Goal: Use online tool/utility: Utilize a website feature to perform a specific function

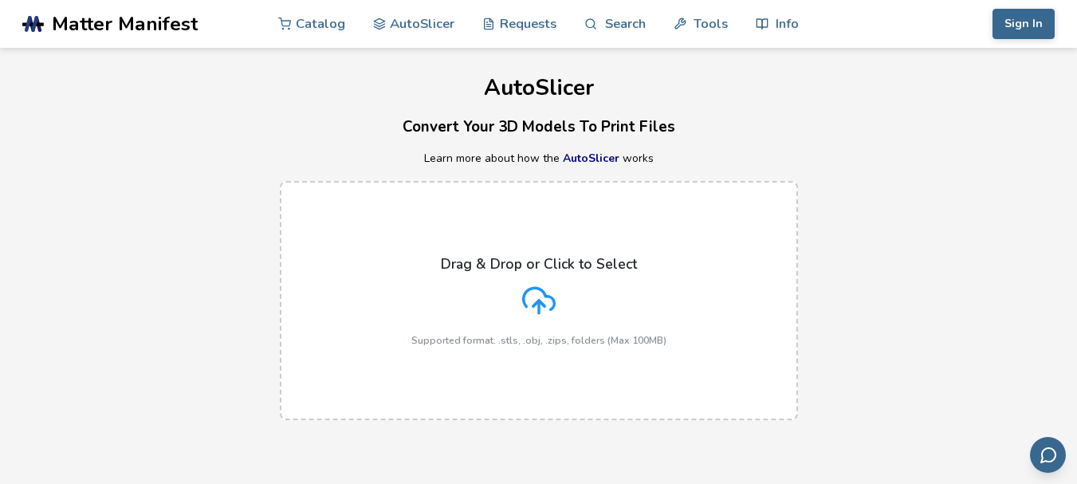
click at [521, 272] on p "Drag & Drop or Click to Select" at bounding box center [539, 264] width 196 height 16
click at [0, 0] on input "Drag & Drop or Click to Select Supported format: .stls, .obj, .zips, folders (M…" at bounding box center [0, 0] width 0 height 0
click at [539, 297] on icon at bounding box center [538, 300] width 33 height 33
click at [0, 0] on input "Drag & Drop or Click to Select Supported format: .stls, .obj, .zips, folders (M…" at bounding box center [0, 0] width 0 height 0
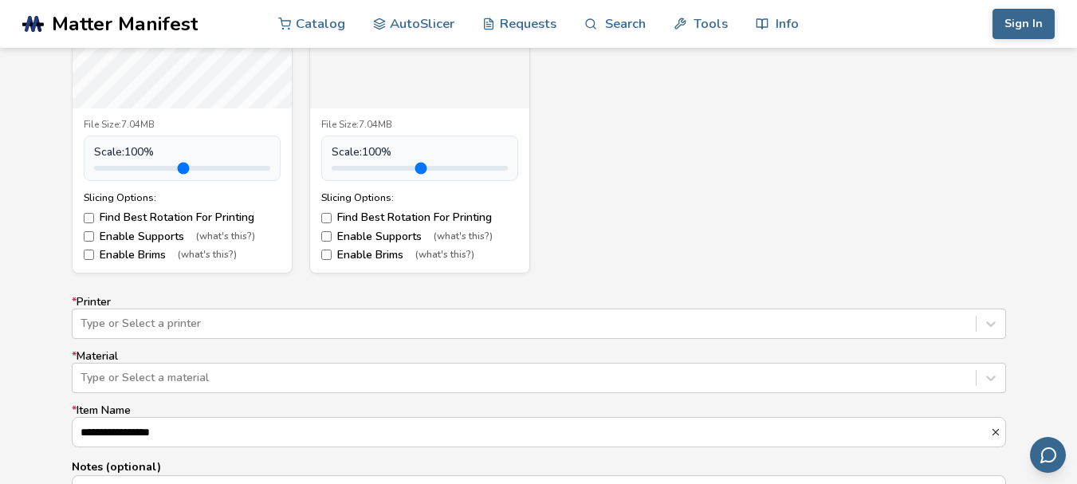
scroll to position [877, 0]
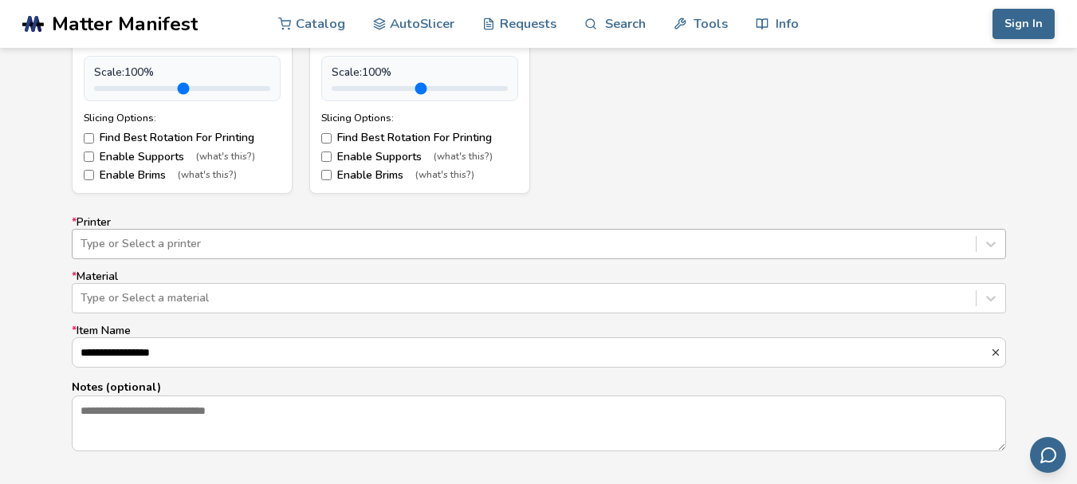
click at [327, 245] on div "Type or Select a printer" at bounding box center [539, 244] width 934 height 30
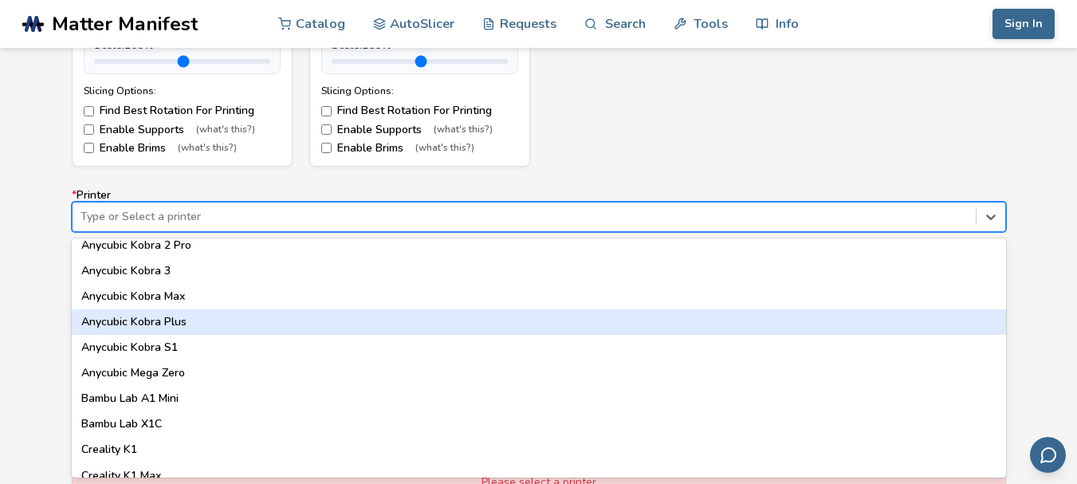
scroll to position [319, 0]
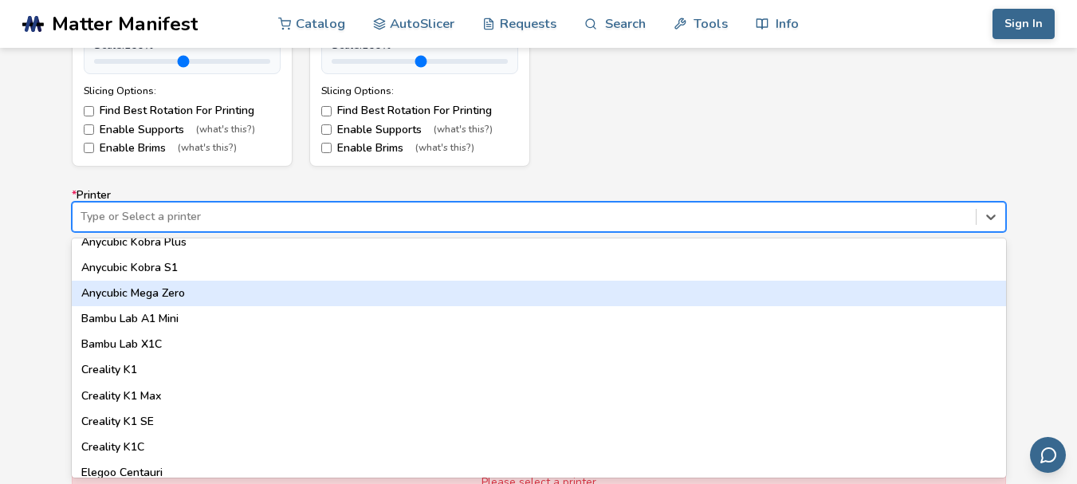
click at [1024, 180] on div "Model Controls: Click and drag to rotate • Scroll to zoom • Right click and dra…" at bounding box center [538, 141] width 1077 height 944
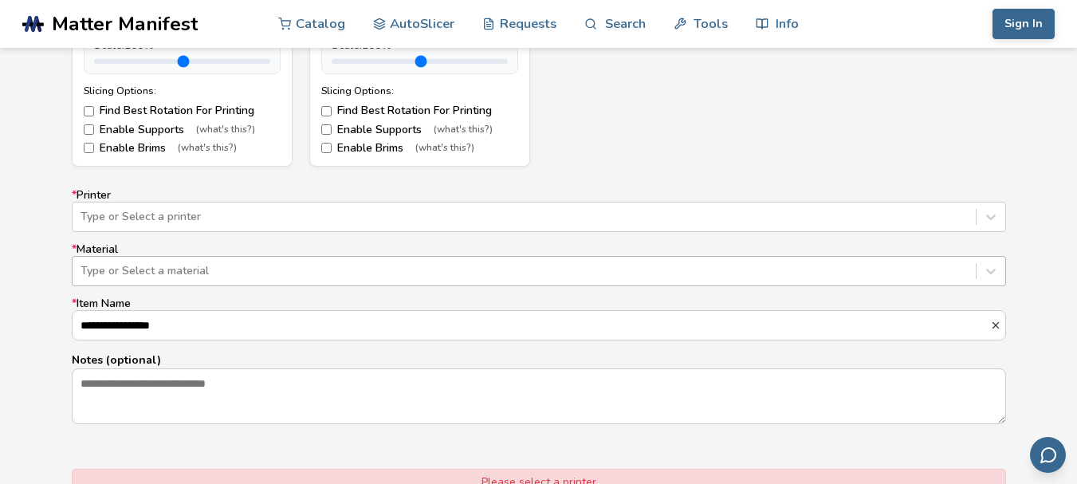
click at [162, 273] on div at bounding box center [523, 271] width 887 height 16
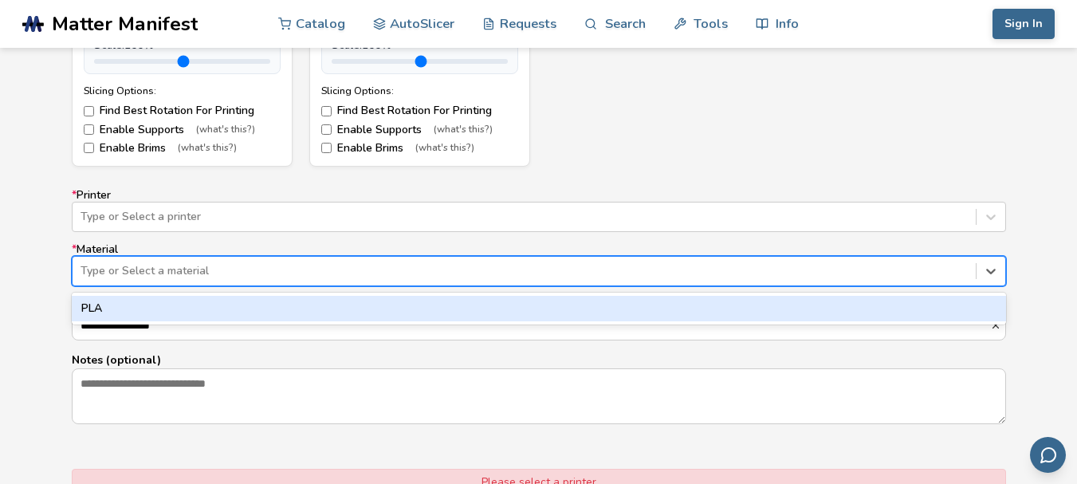
click at [116, 301] on div "PLA" at bounding box center [539, 308] width 934 height 25
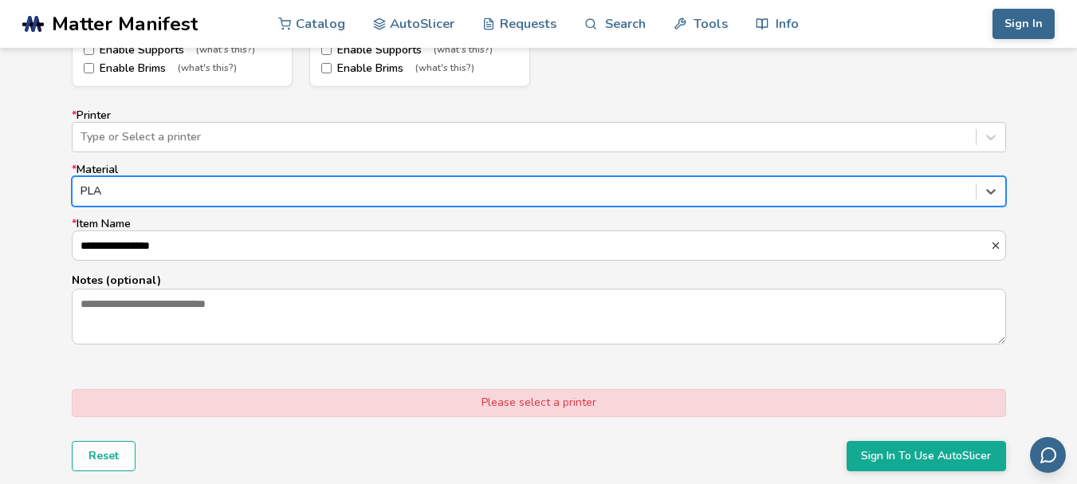
scroll to position [744, 0]
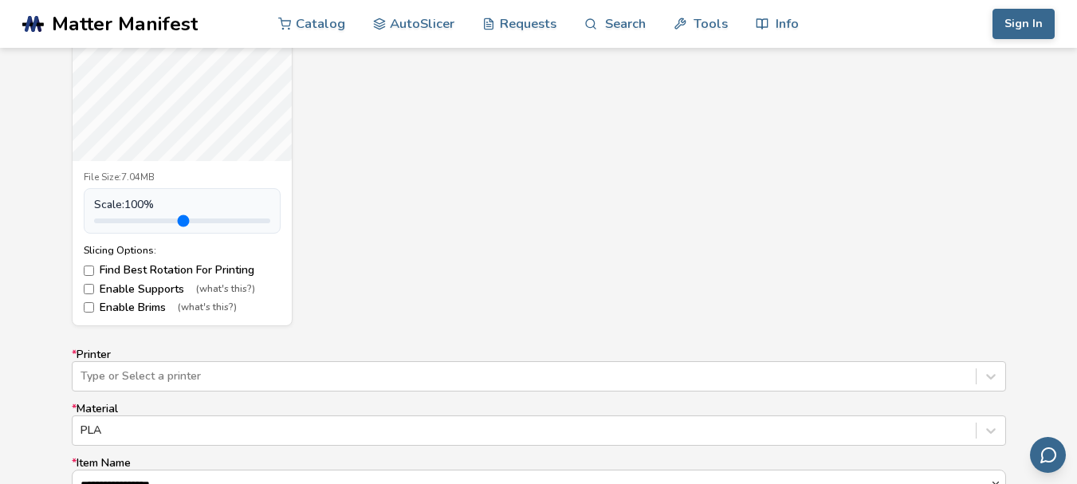
click at [300, 142] on div "EiffelTower_fixed.stl File Size: 7.04MB Scale: 100 % Slicing Options: Find Best…" at bounding box center [539, 113] width 934 height 425
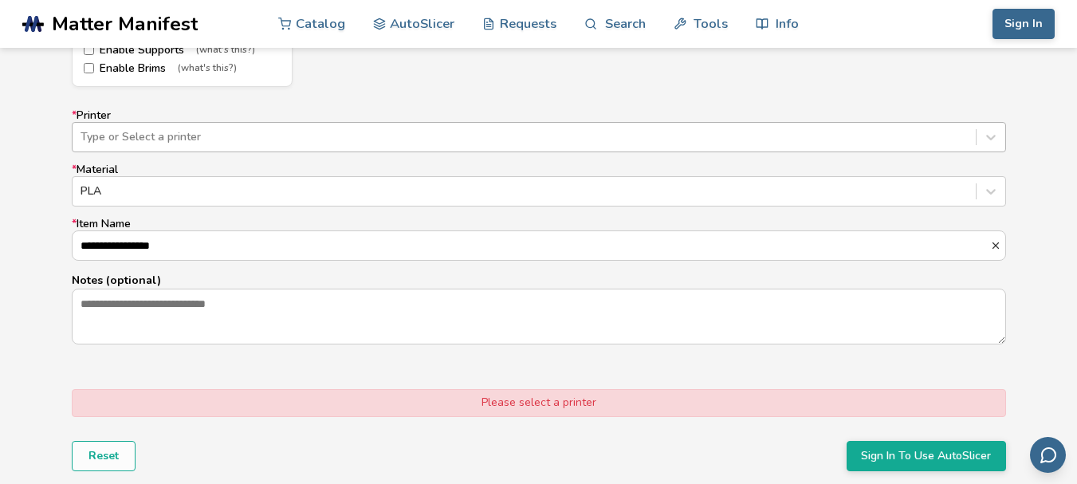
click at [143, 140] on div at bounding box center [523, 137] width 887 height 16
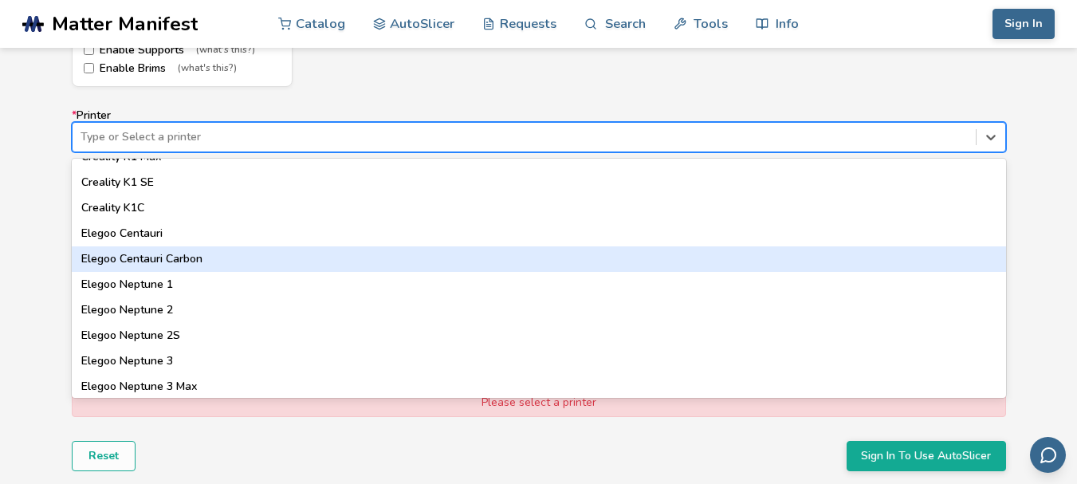
scroll to position [717, 0]
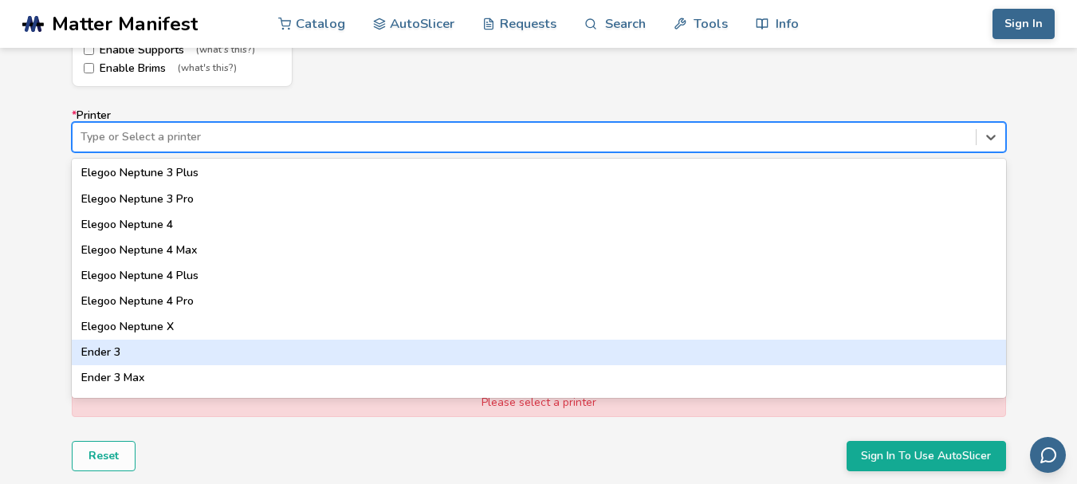
click at [112, 348] on div "Ender 3" at bounding box center [539, 351] width 934 height 25
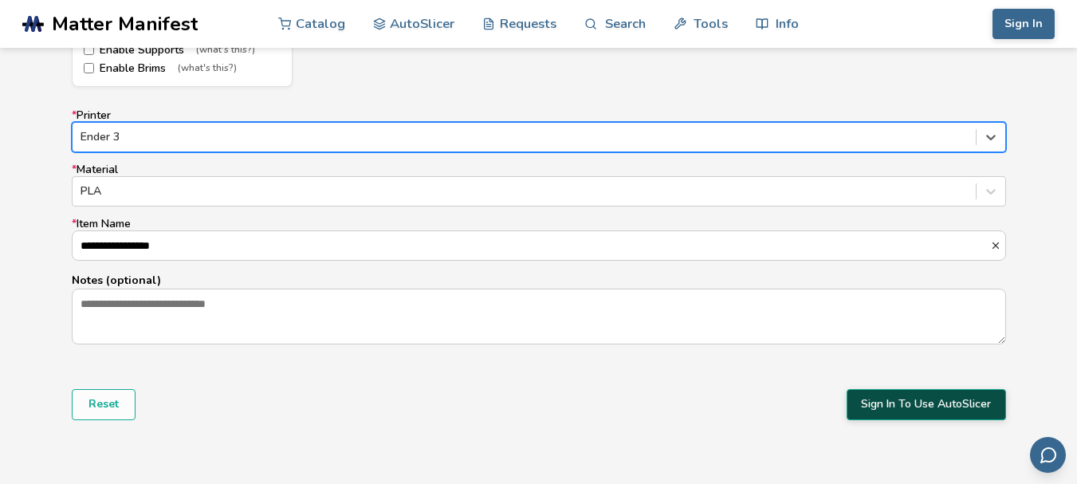
click at [879, 402] on button "Sign In To Use AutoSlicer" at bounding box center [925, 404] width 159 height 30
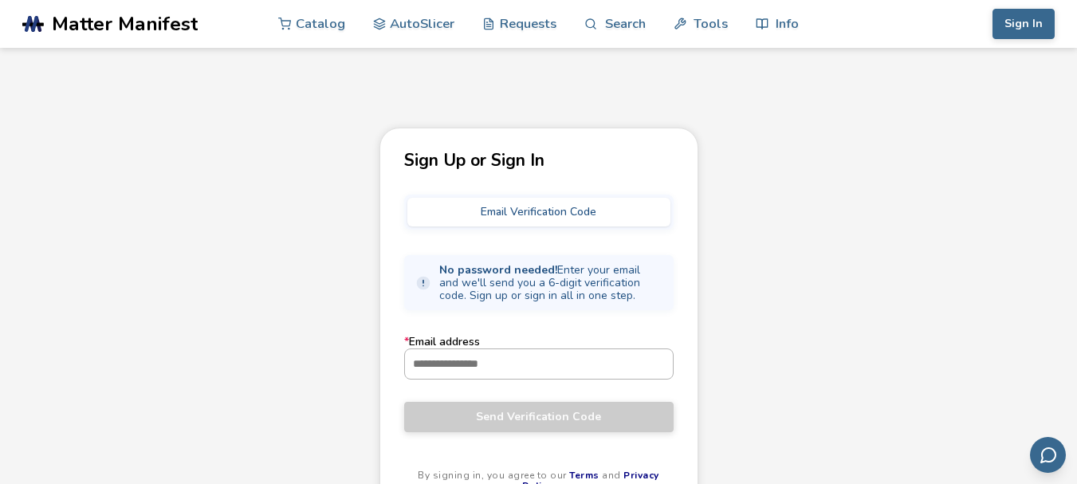
click at [466, 364] on input "* Email address" at bounding box center [539, 363] width 268 height 29
type input "**********"
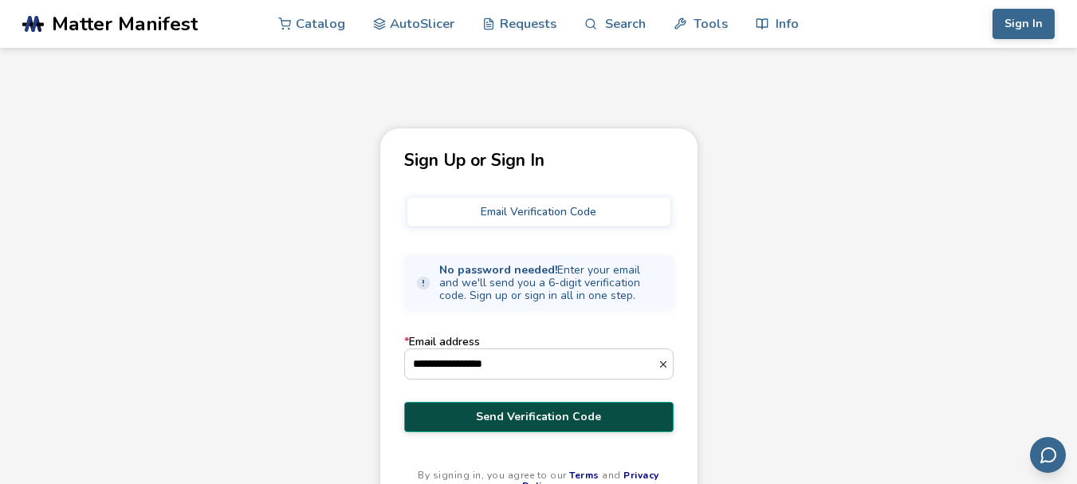
click at [504, 416] on span "Send Verification Code" at bounding box center [538, 416] width 245 height 13
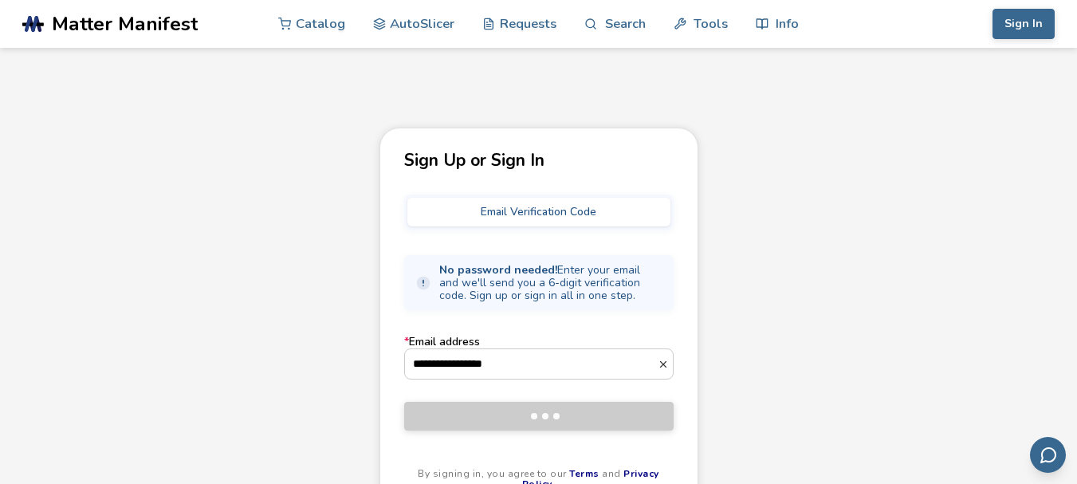
scroll to position [80, 0]
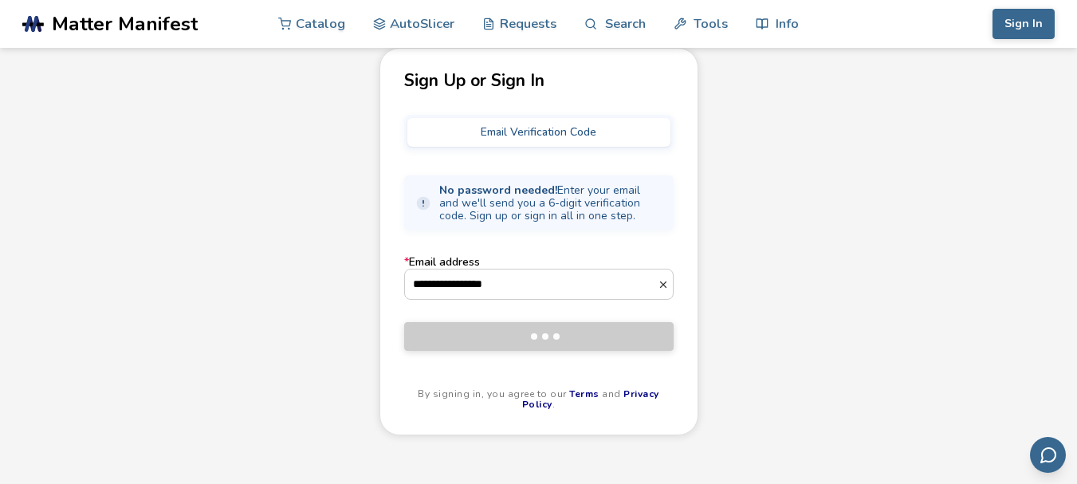
click at [525, 132] on button "Email Verification Code" at bounding box center [538, 132] width 263 height 29
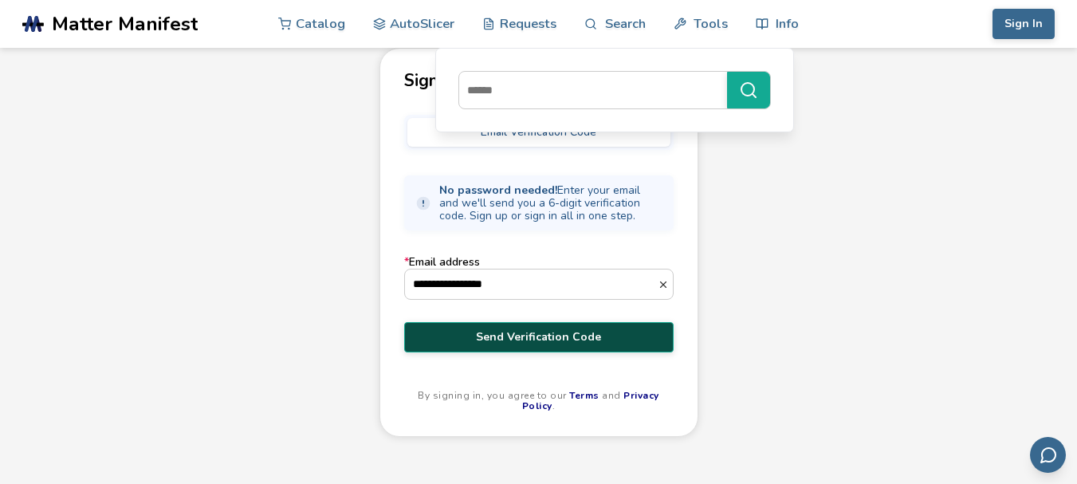
click at [445, 139] on button "Email Verification Code" at bounding box center [538, 132] width 263 height 29
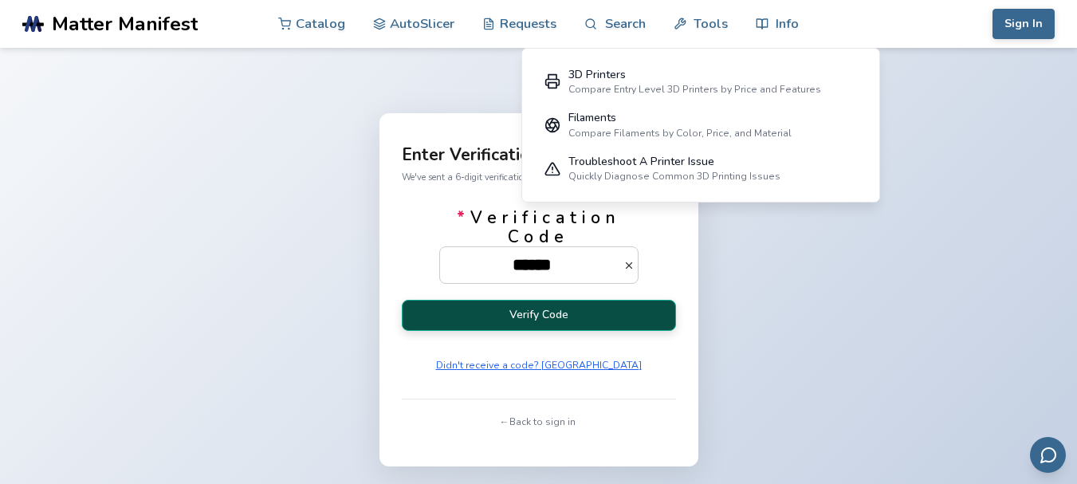
type input "******"
click at [539, 309] on button "Verify Code" at bounding box center [539, 315] width 274 height 31
click at [527, 320] on button "Verify Code" at bounding box center [539, 315] width 274 height 31
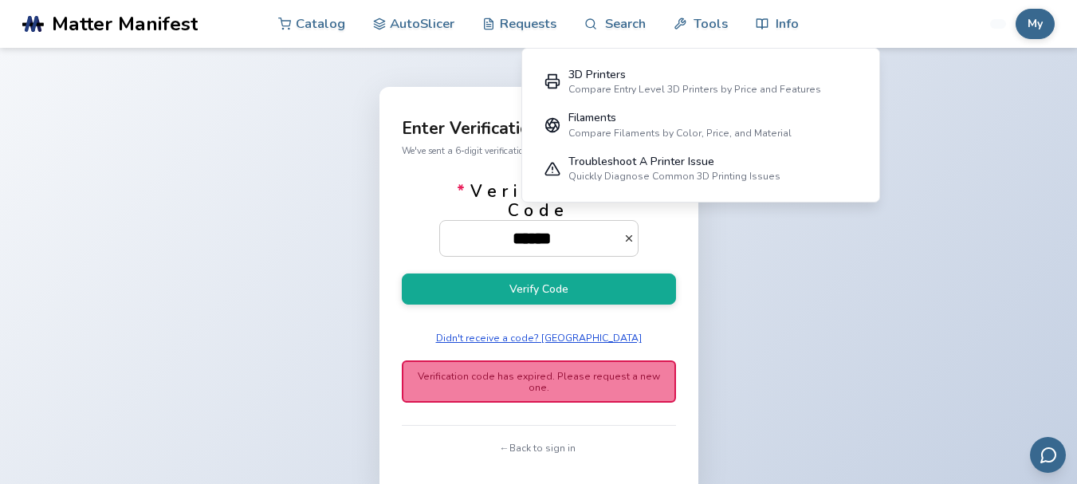
click at [543, 340] on button "Didn't receive a code? [GEOGRAPHIC_DATA]" at bounding box center [538, 338] width 217 height 22
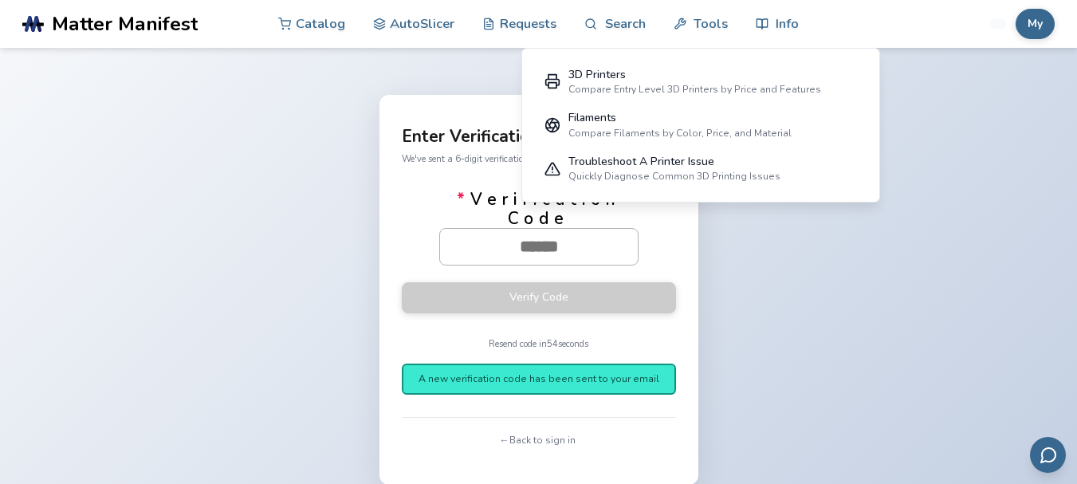
click at [542, 242] on input "* Verification Code" at bounding box center [539, 246] width 198 height 35
type input "*****"
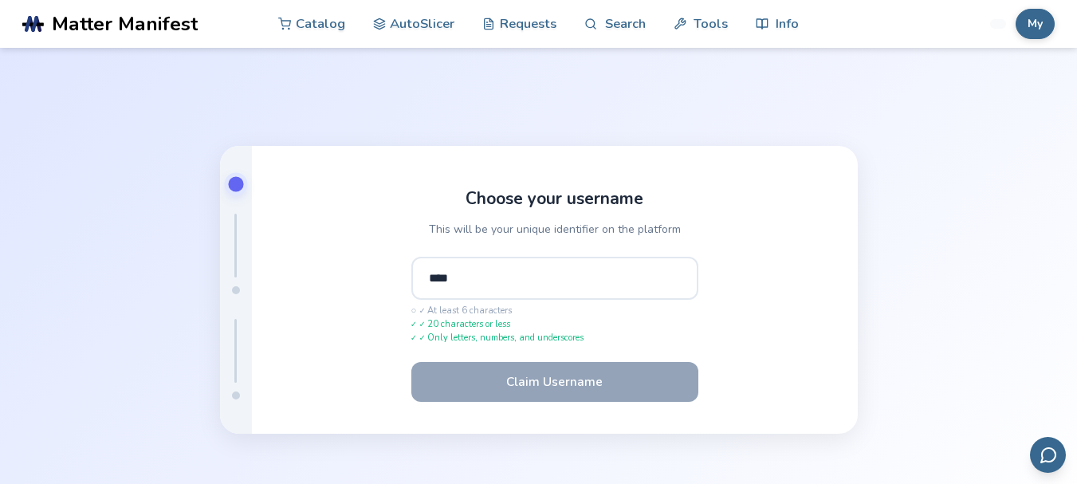
click at [480, 280] on input "****" at bounding box center [554, 278] width 287 height 43
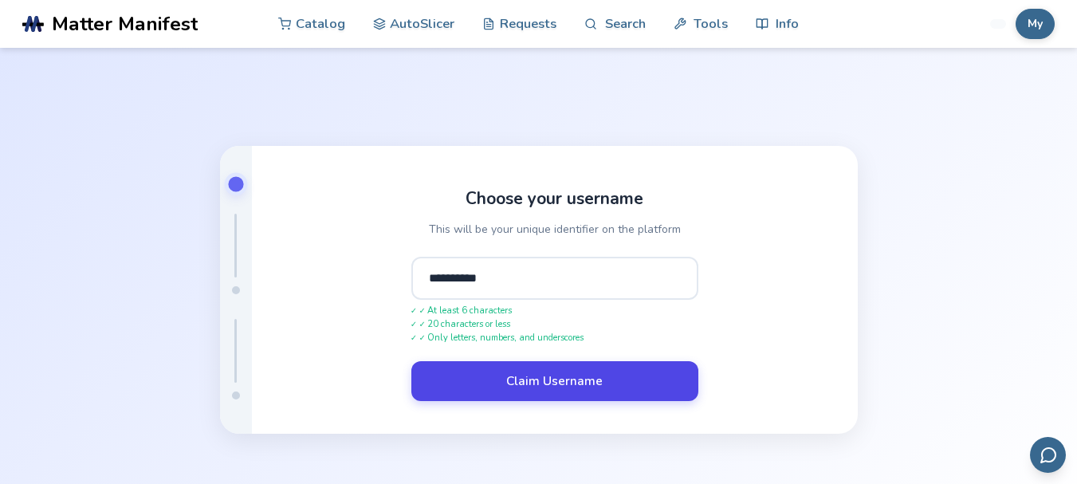
type input "**********"
click at [531, 377] on button "Claim Username" at bounding box center [554, 381] width 287 height 40
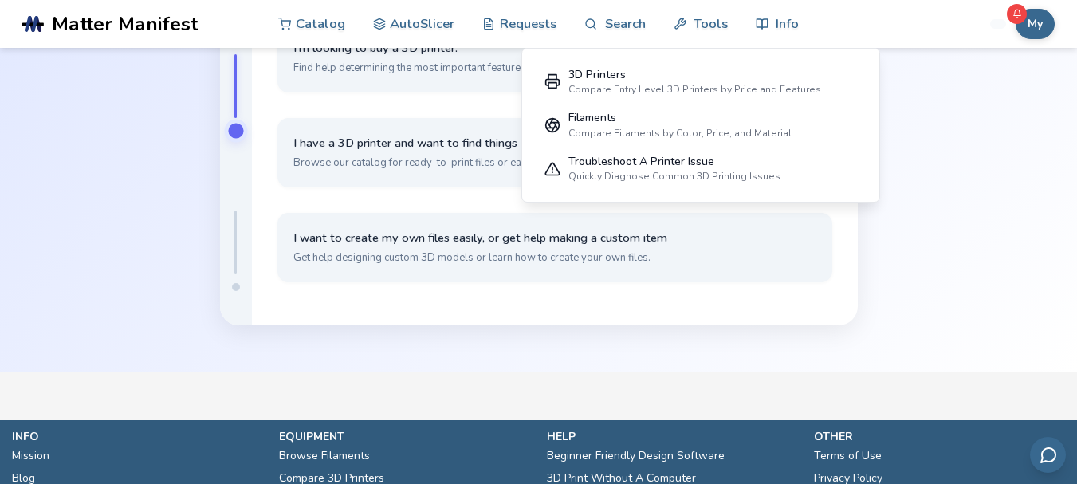
scroll to position [80, 0]
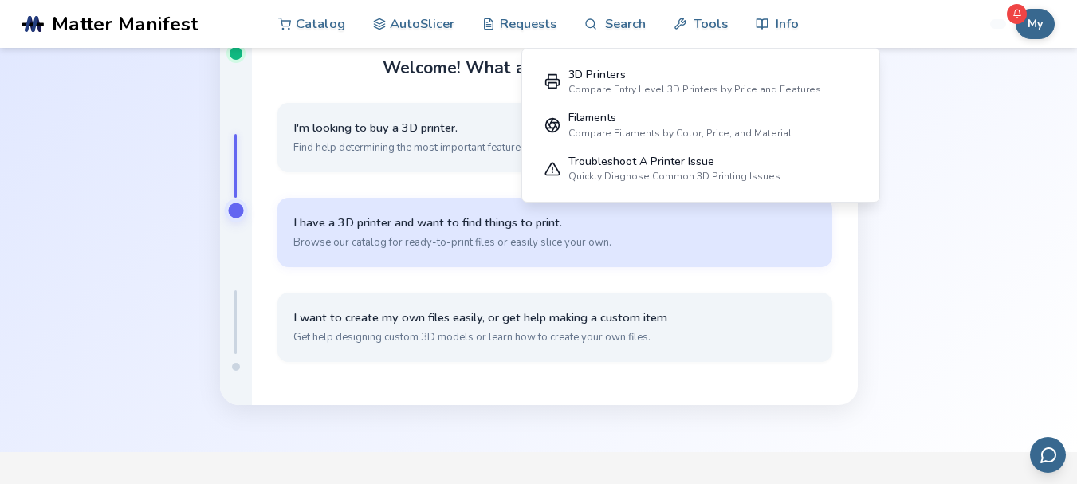
click at [439, 232] on button "I have a 3D printer and want to find things to print. Browse our catalog for re…" at bounding box center [554, 232] width 555 height 69
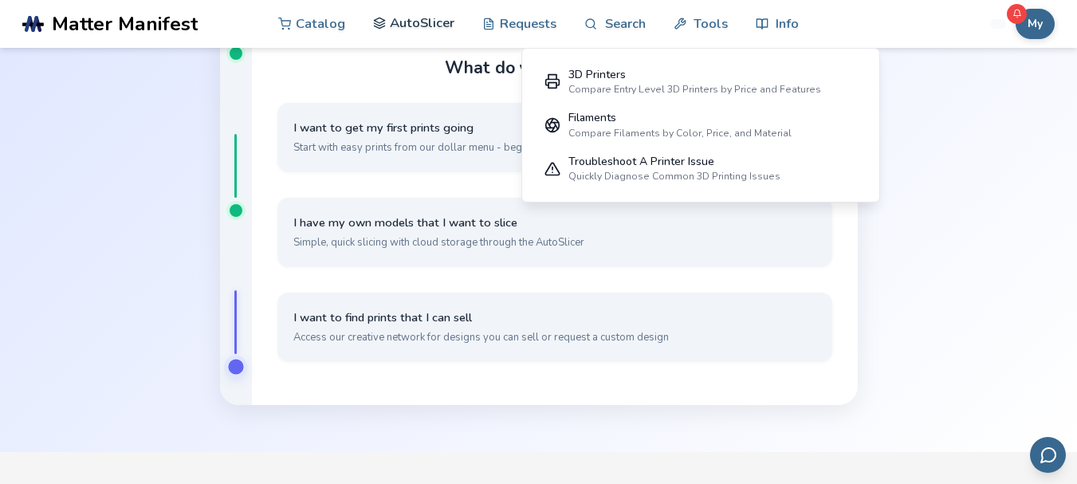
click at [424, 28] on link "AutoSlicer" at bounding box center [414, 23] width 82 height 48
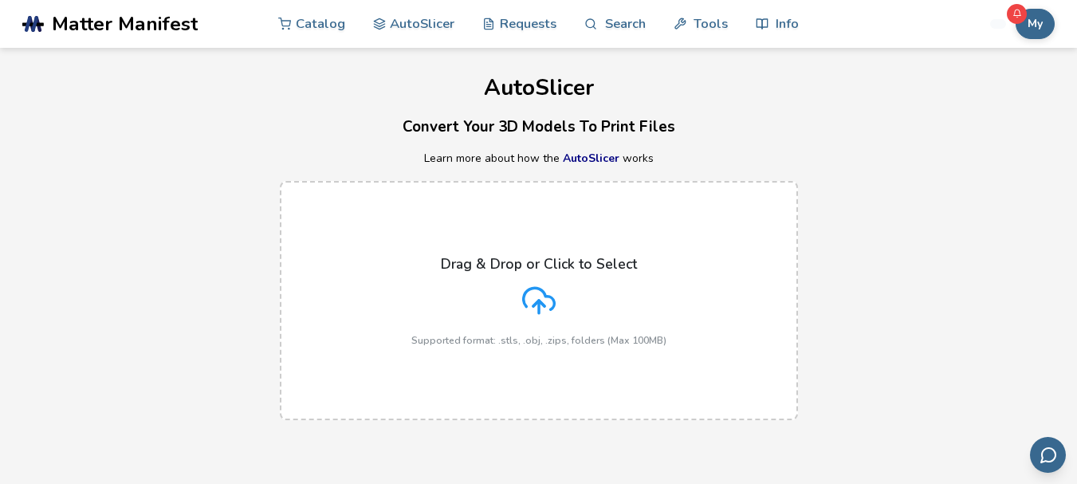
click at [563, 272] on p "Drag & Drop or Click to Select" at bounding box center [539, 264] width 196 height 16
click at [0, 0] on input "Drag & Drop or Click to Select Supported format: .stls, .obj, .zips, folders (M…" at bounding box center [0, 0] width 0 height 0
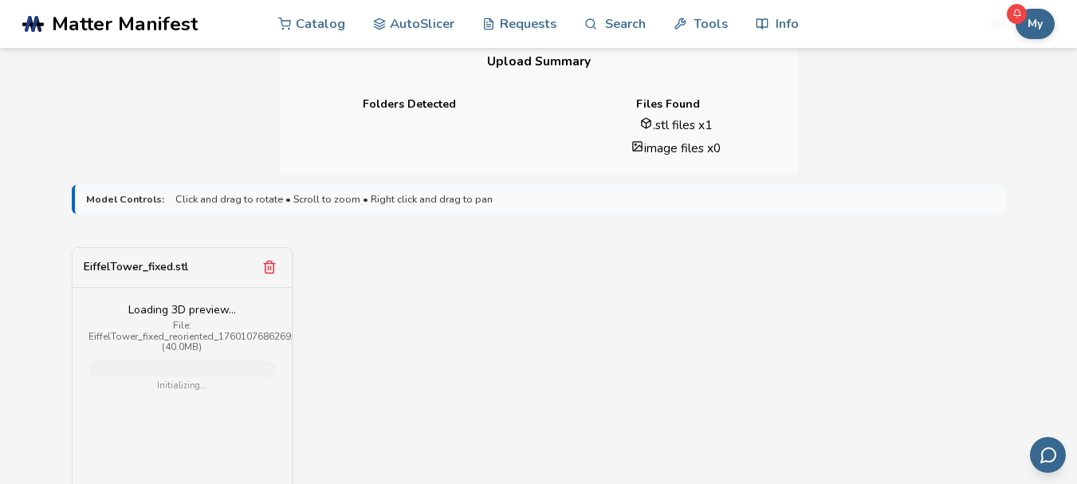
scroll to position [956, 0]
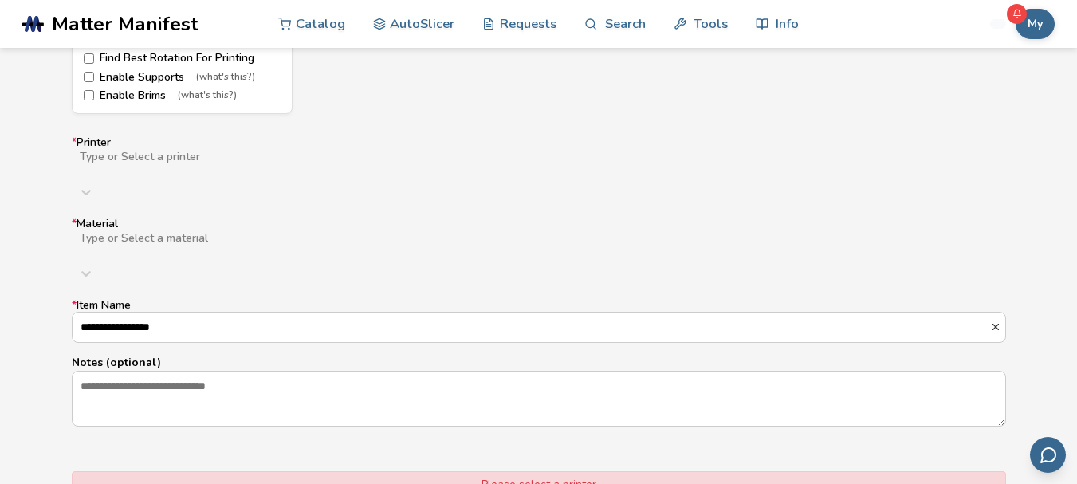
click at [425, 166] on div at bounding box center [332, 169] width 508 height 13
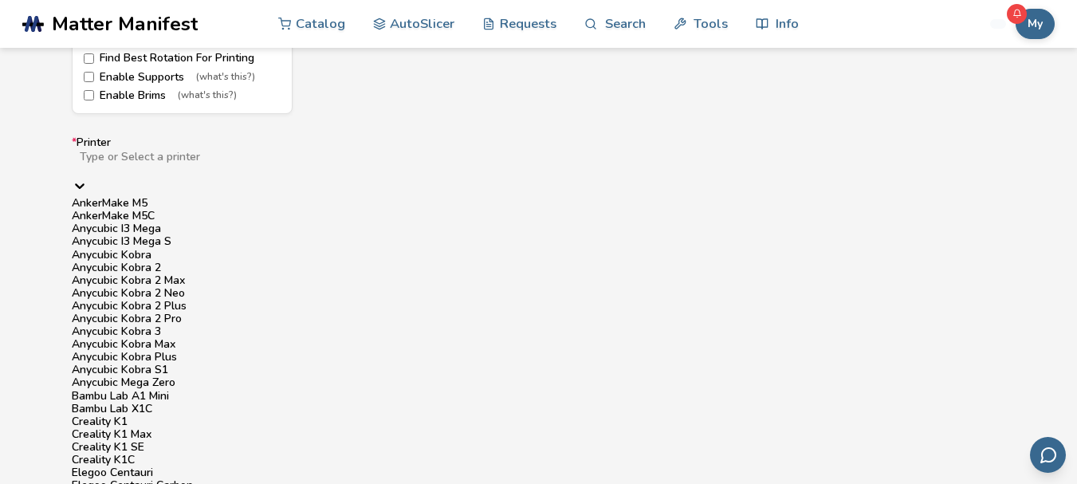
scroll to position [877, 0]
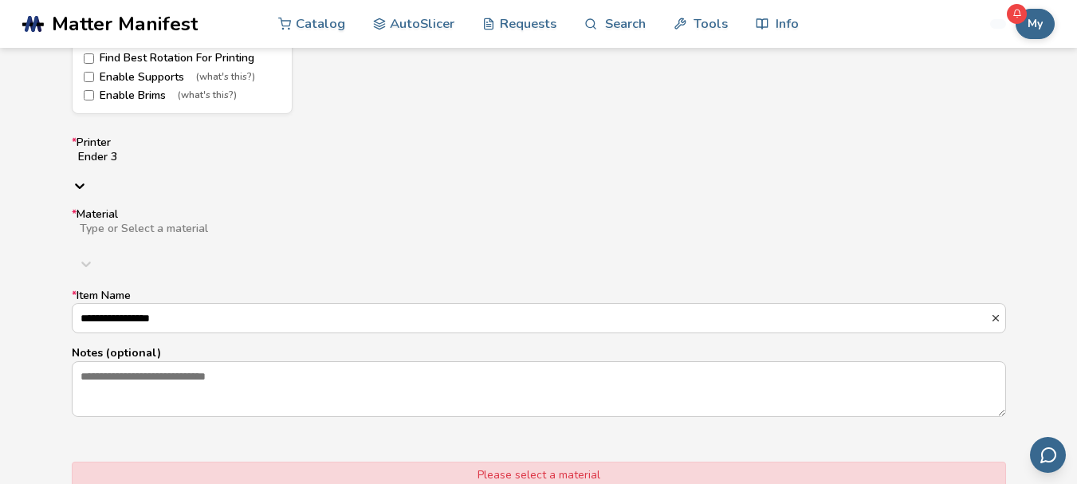
click at [105, 235] on div at bounding box center [331, 241] width 506 height 13
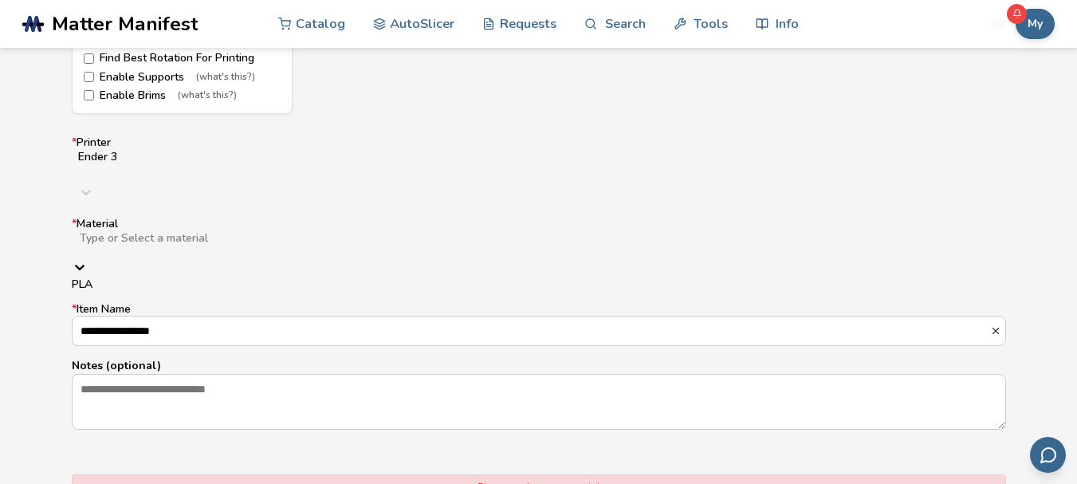
click at [88, 278] on div "PLA" at bounding box center [539, 284] width 934 height 13
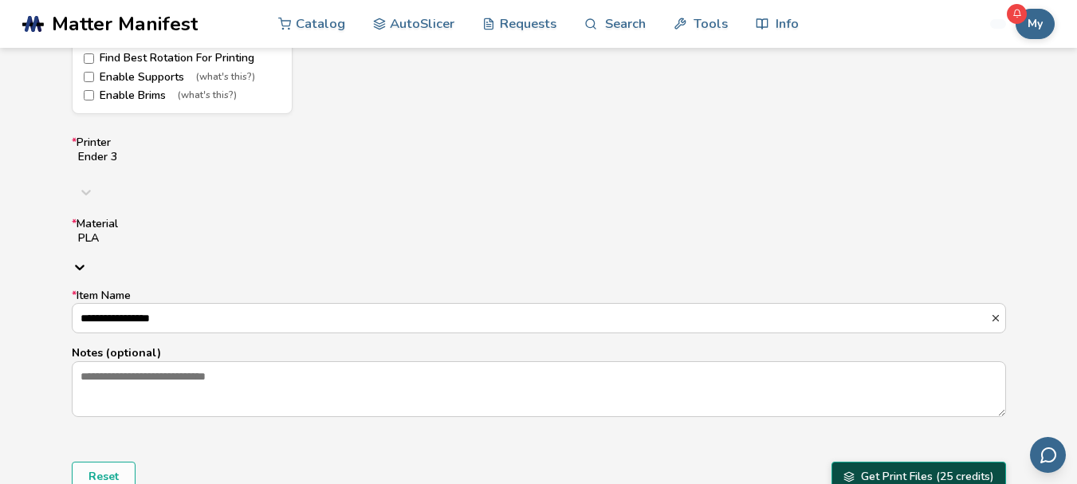
click at [900, 461] on button "Get Print Files (25 credits)" at bounding box center [918, 476] width 175 height 30
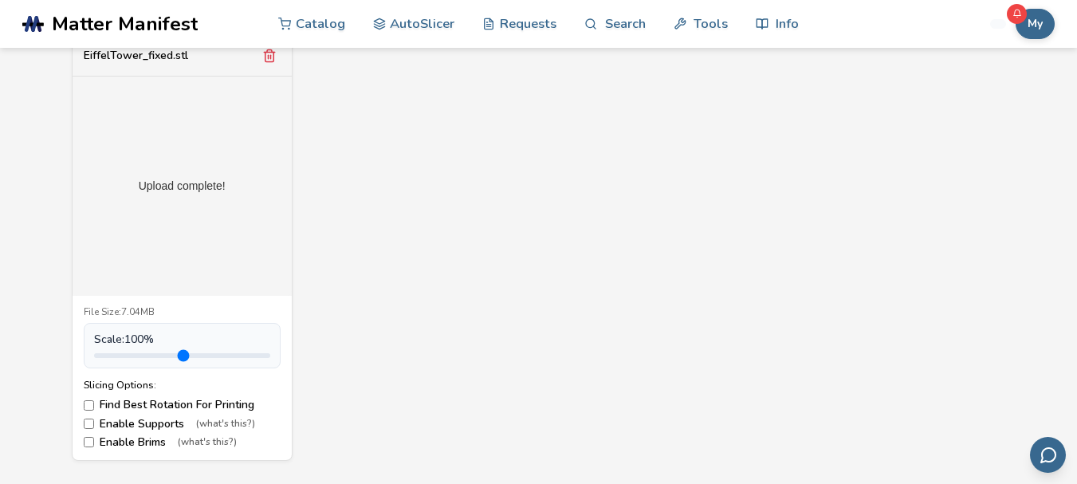
scroll to position [0, 0]
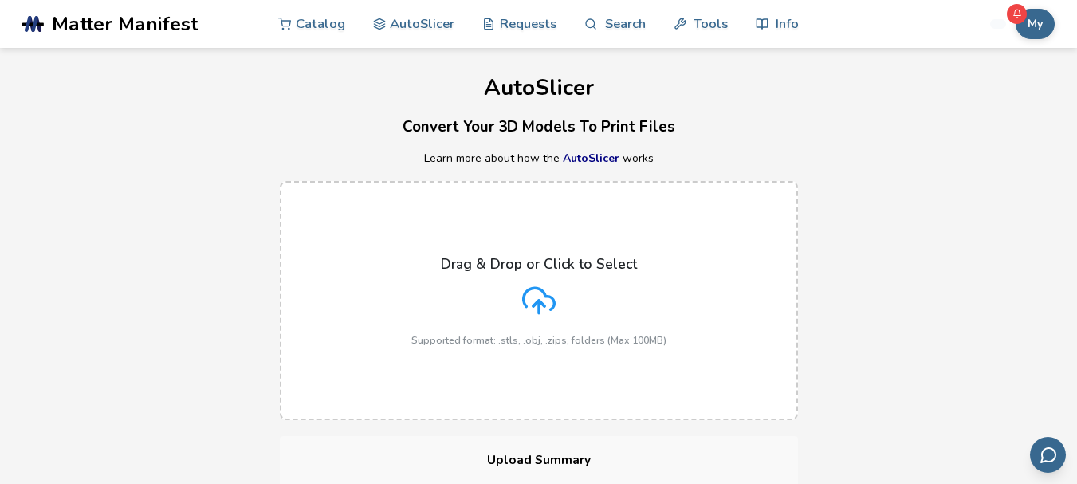
click at [1024, 29] on button "My" at bounding box center [1034, 24] width 39 height 30
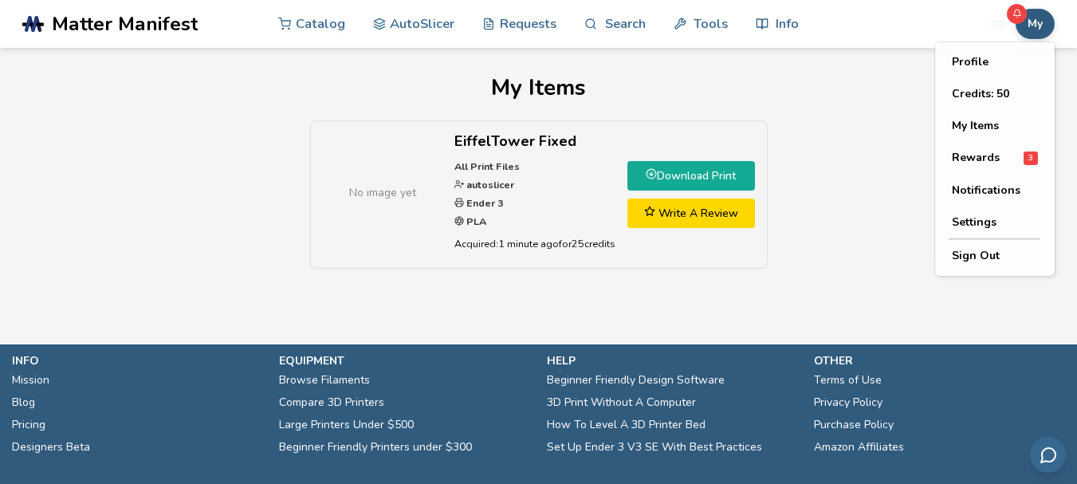
click at [684, 176] on link "Download Print" at bounding box center [690, 175] width 127 height 29
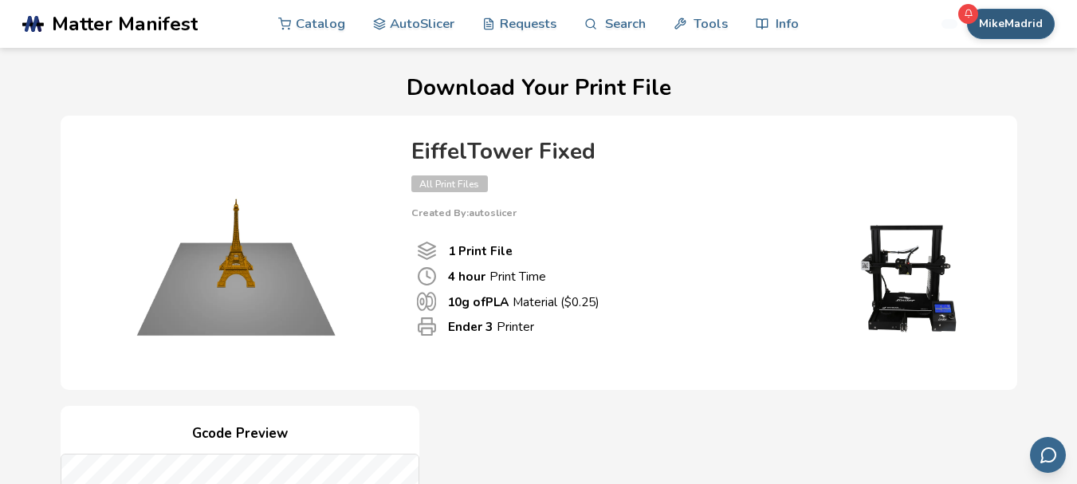
scroll to position [717, 0]
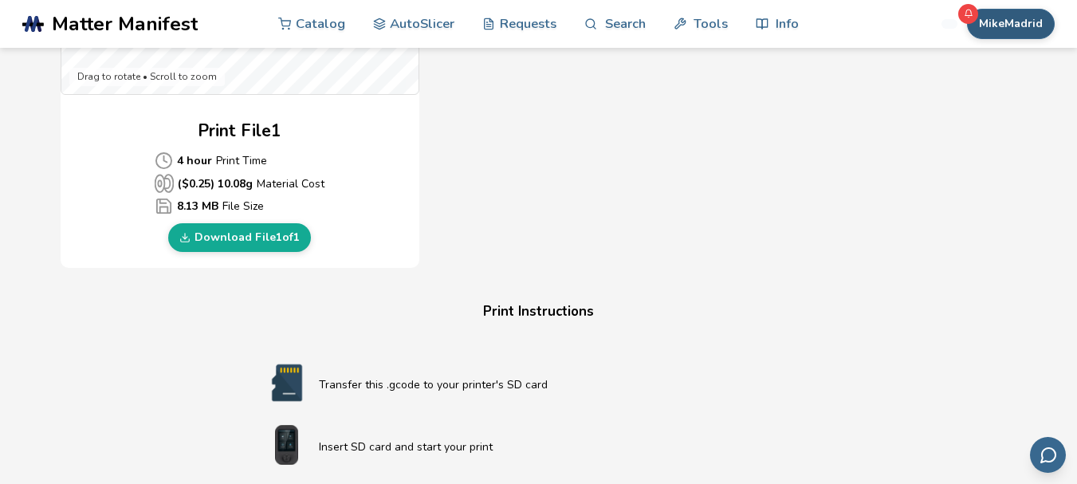
click at [990, 17] on button "MikeMadrid" at bounding box center [1011, 24] width 88 height 30
